Goal: Information Seeking & Learning: Compare options

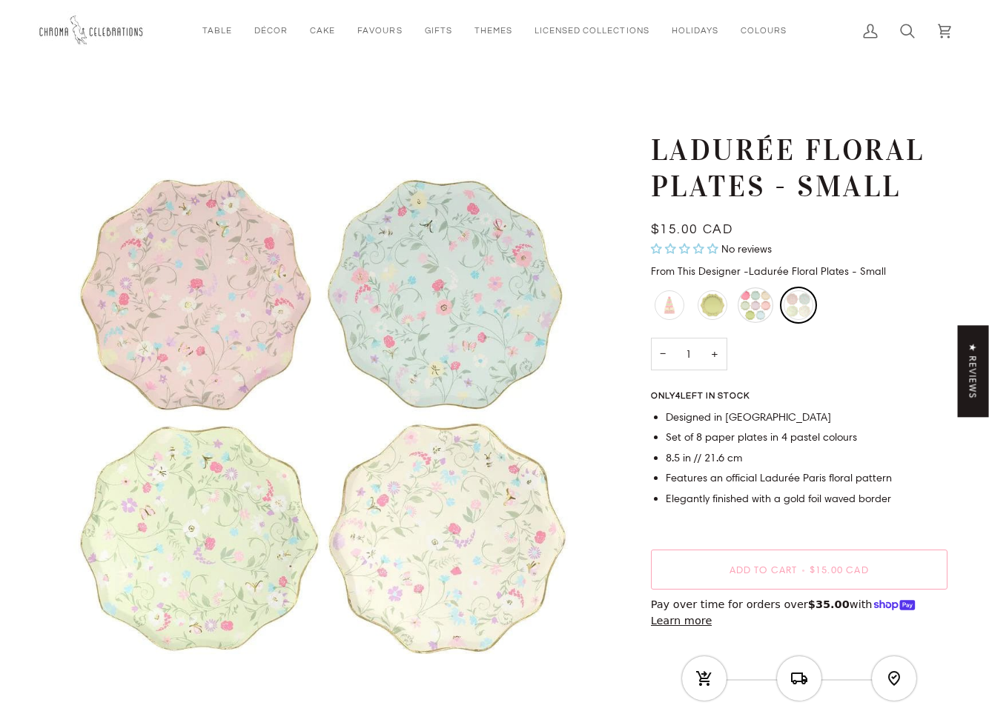
click at [749, 299] on div "Ladurée Paris Plates - Small" at bounding box center [755, 306] width 36 height 36
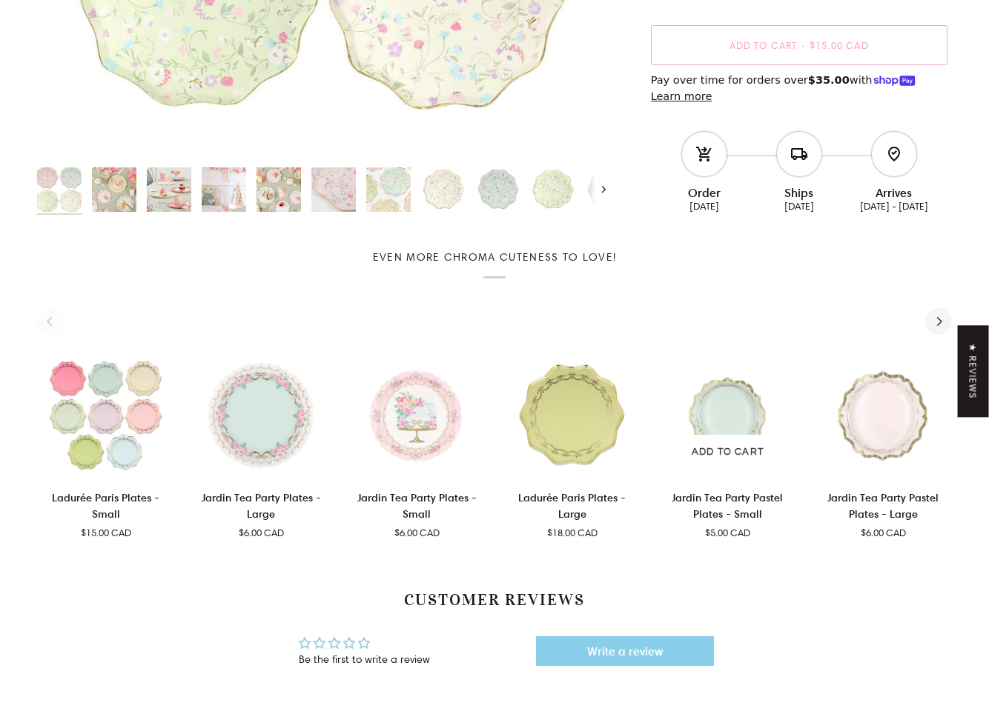
scroll to position [554, 0]
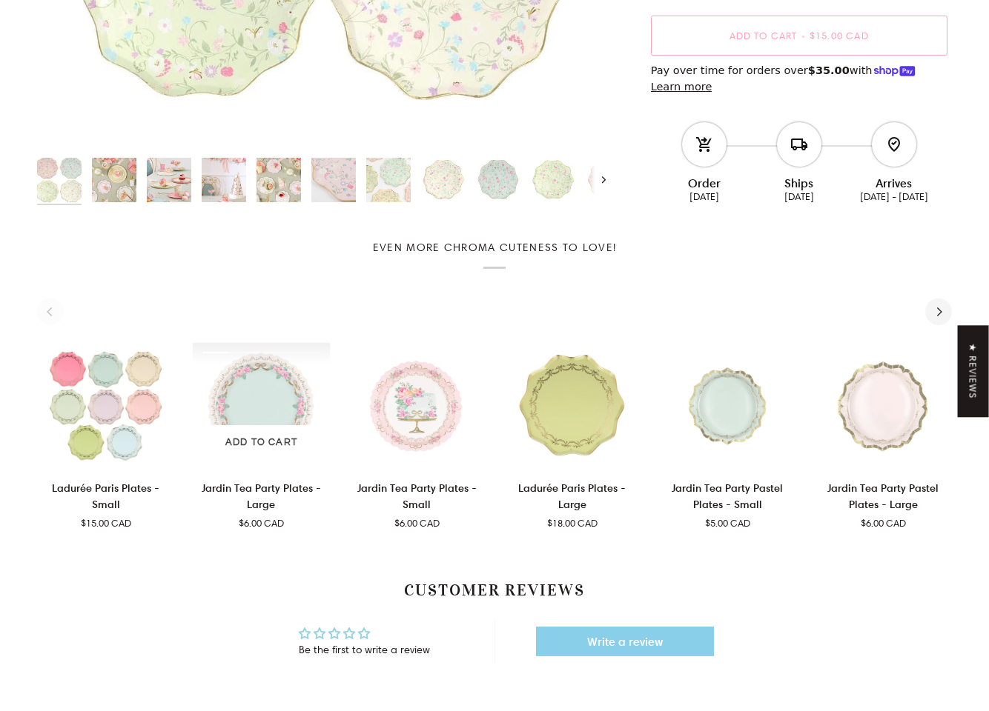
click at [279, 397] on img "Jardin Tea Party Plates - Large" at bounding box center [262, 405] width 138 height 125
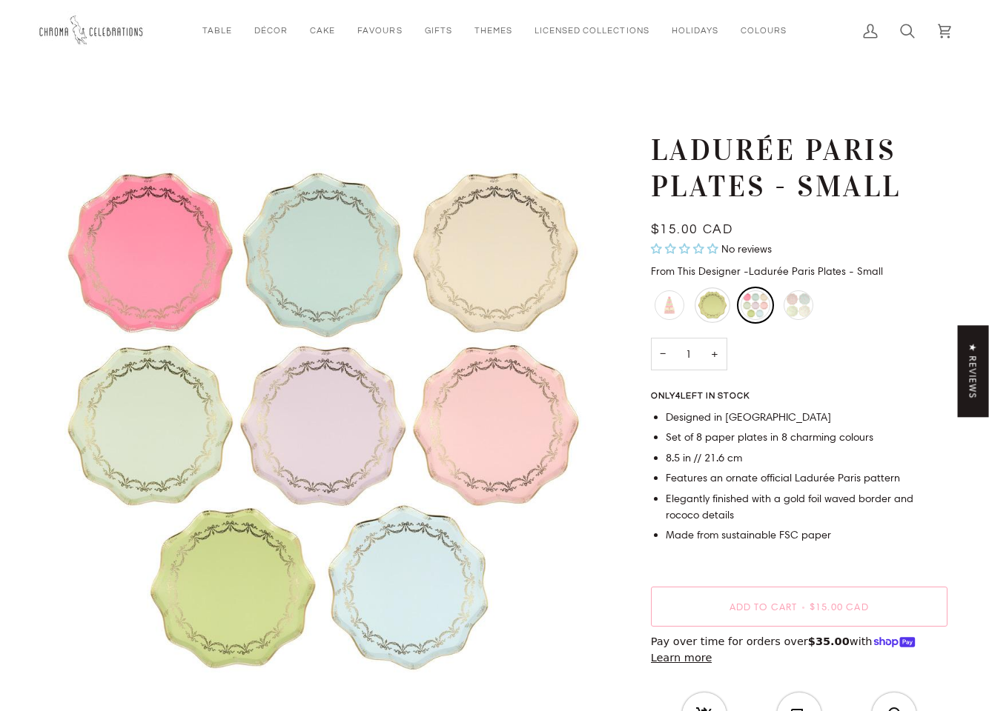
click at [718, 308] on div "Ladurée Paris Plates - Large" at bounding box center [712, 306] width 36 height 36
